Goal: Transaction & Acquisition: Purchase product/service

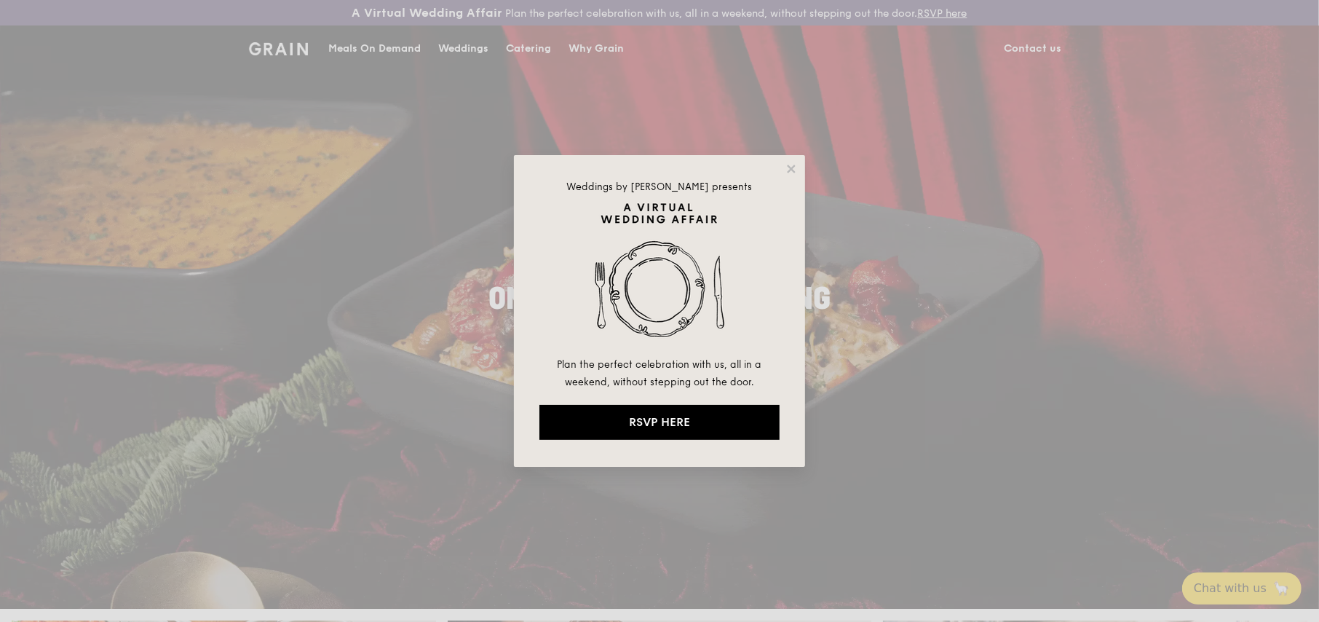
drag, startPoint x: 795, startPoint y: 167, endPoint x: 794, endPoint y: 175, distance: 8.0
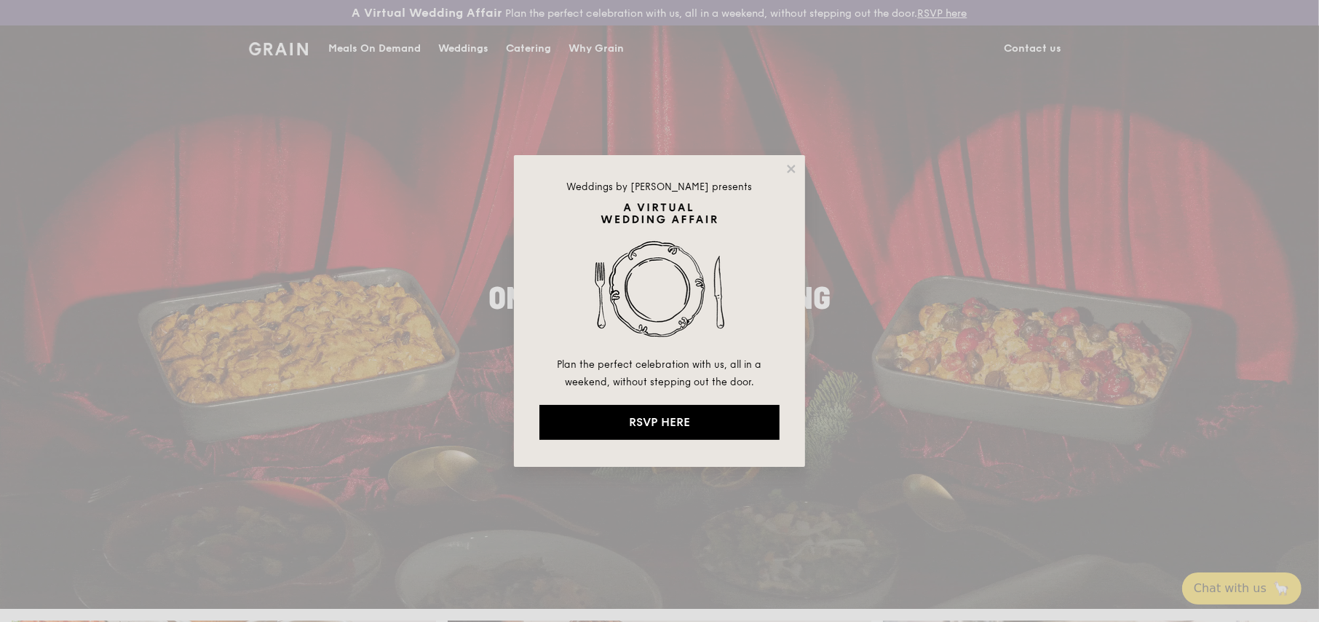
click at [798, 171] on div "Weddings by Grain presents Plan the perfect celebration with us, all in a weeke…" at bounding box center [659, 311] width 291 height 312
click at [788, 165] on icon at bounding box center [791, 168] width 13 height 13
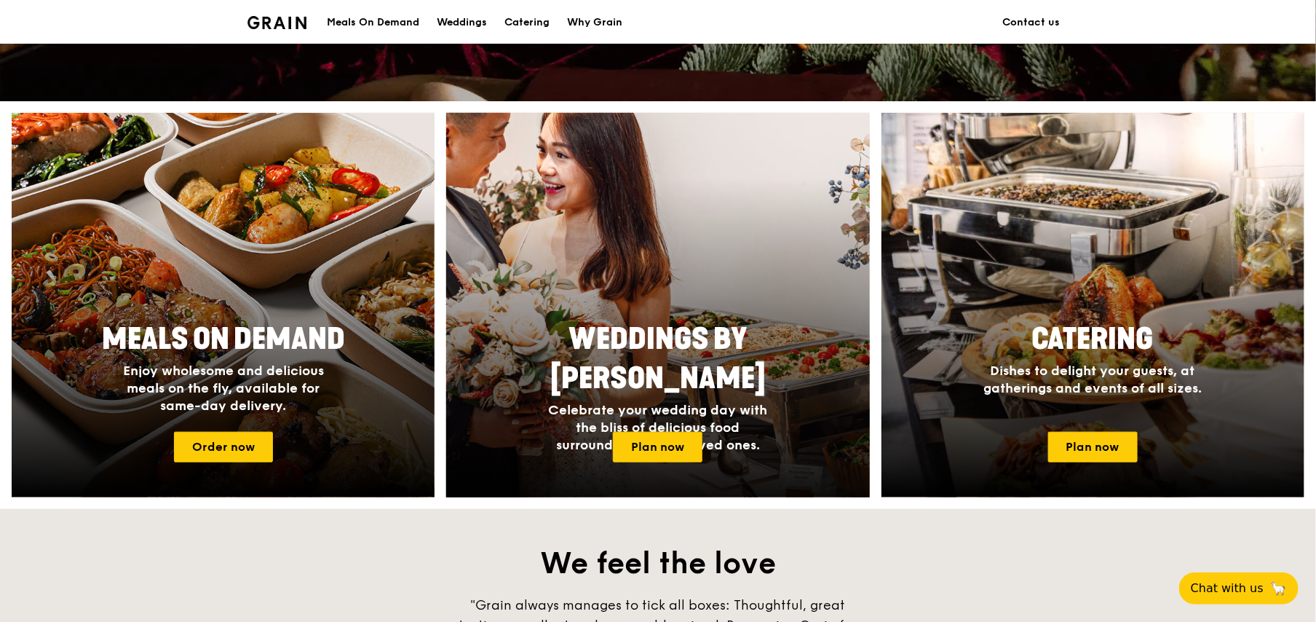
scroll to position [510, 0]
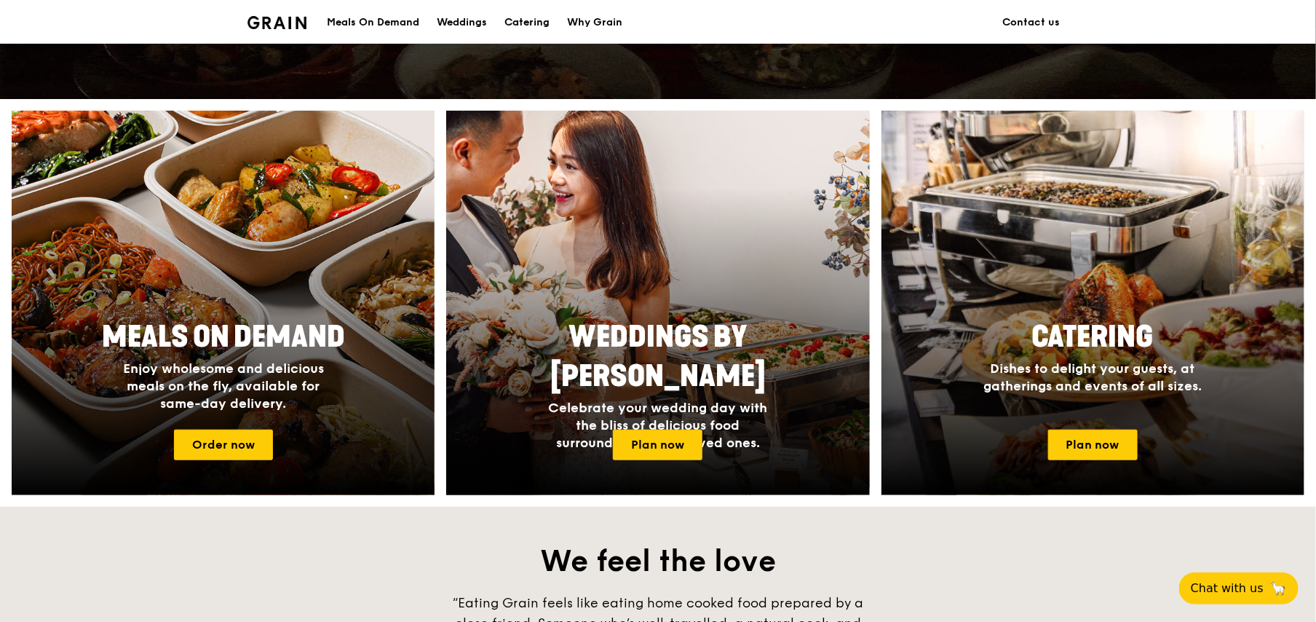
click at [522, 20] on div "Catering" at bounding box center [527, 23] width 45 height 44
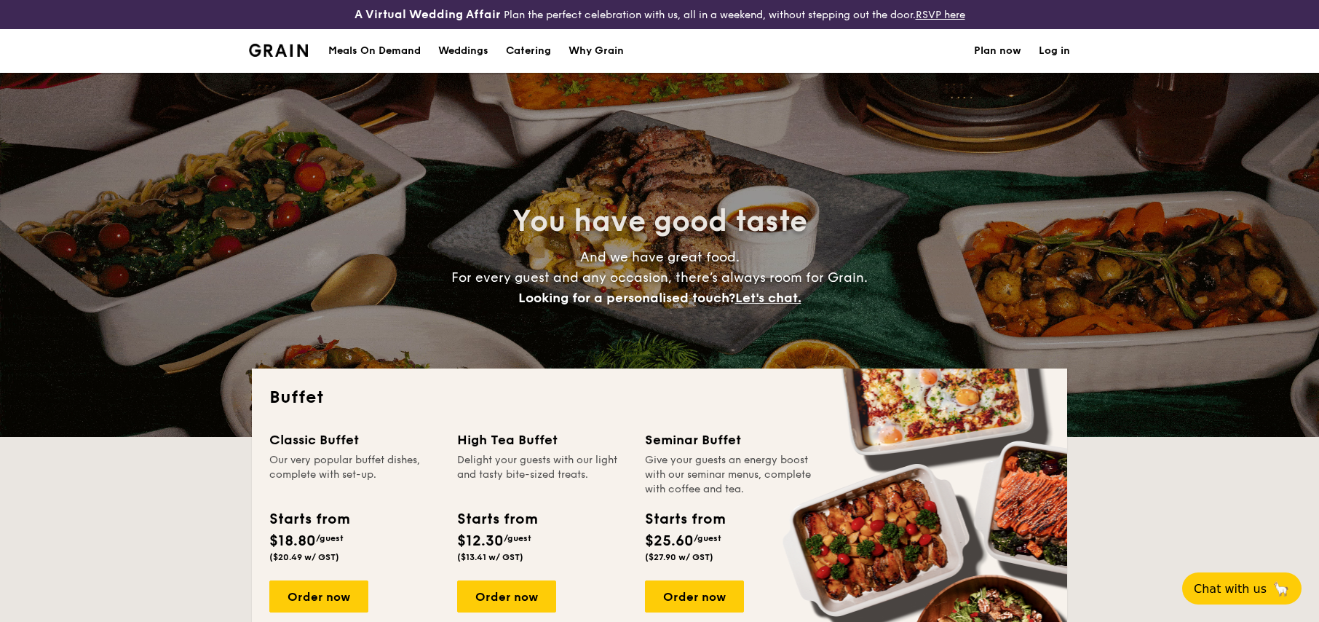
select select
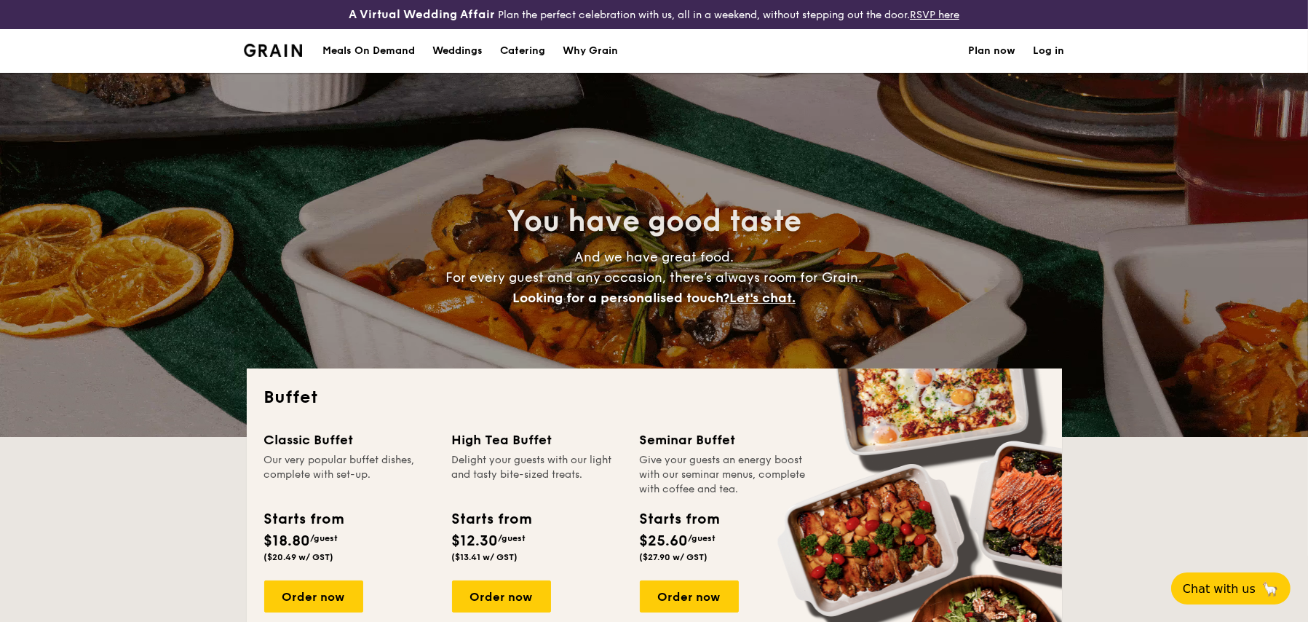
click at [392, 52] on div "Meals On Demand" at bounding box center [369, 51] width 92 height 44
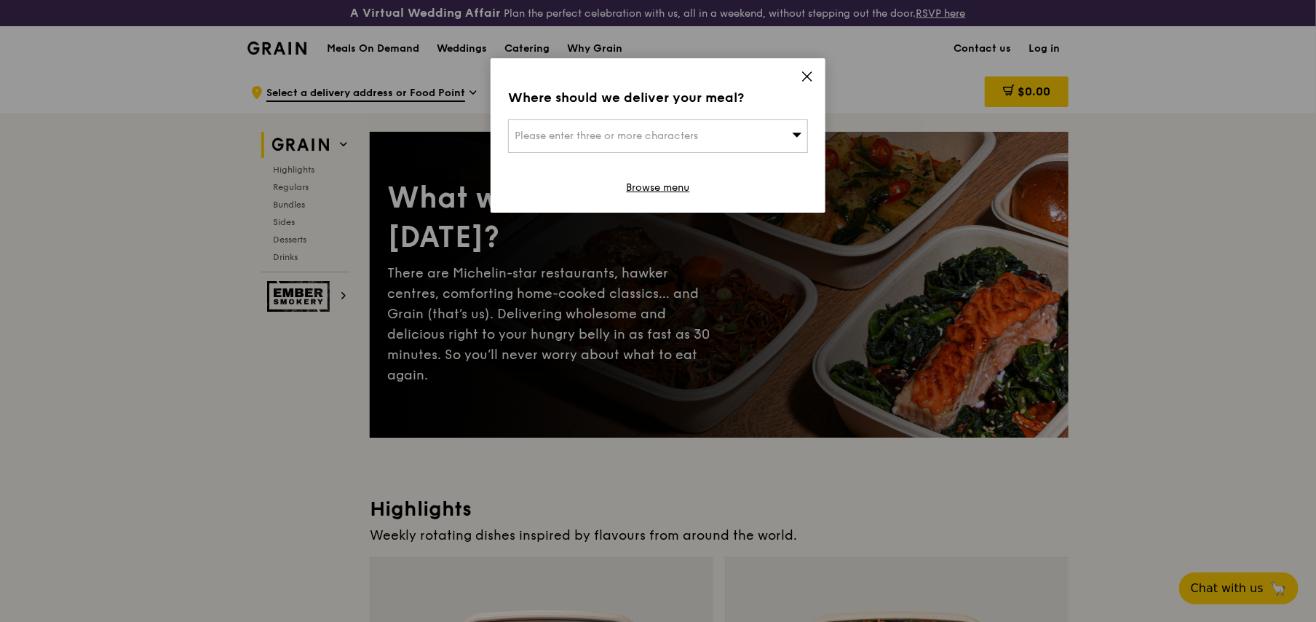
click at [812, 76] on icon at bounding box center [807, 76] width 13 height 13
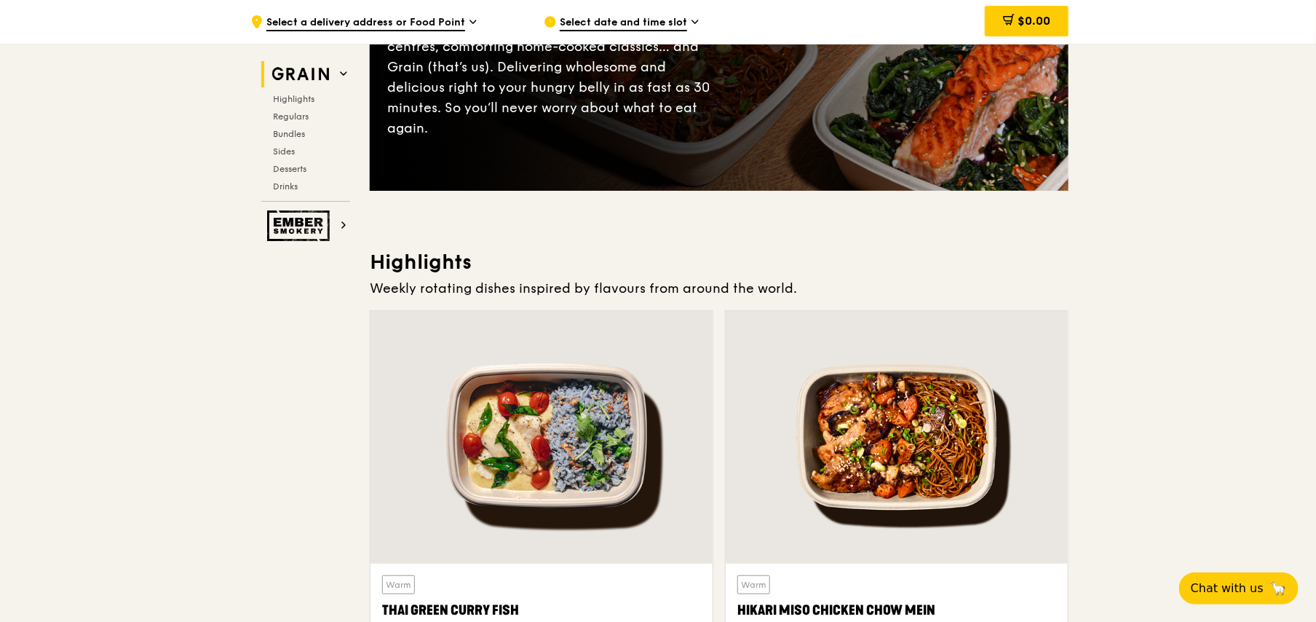
scroll to position [364, 0]
